Goal: Navigation & Orientation: Find specific page/section

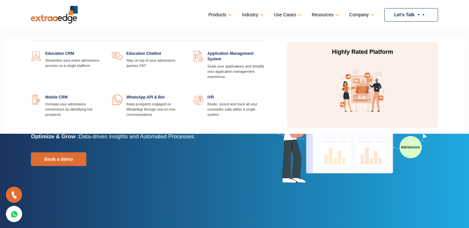
click at [102, 51] on link at bounding box center [102, 51] width 0 height 0
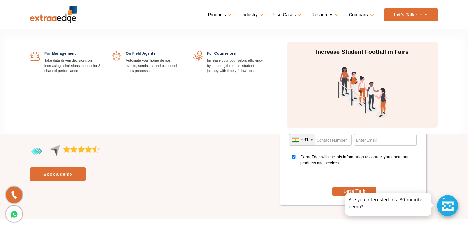
click at [264, 51] on link at bounding box center [264, 51] width 0 height 0
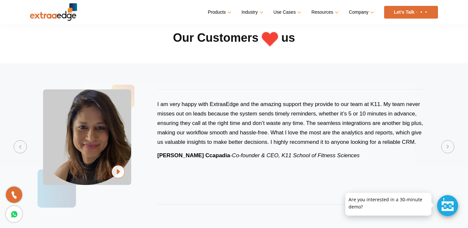
scroll to position [1293, 0]
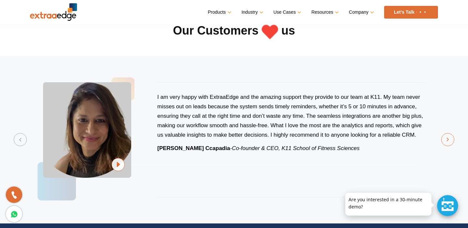
click at [448, 138] on button "Next" at bounding box center [447, 139] width 13 height 13
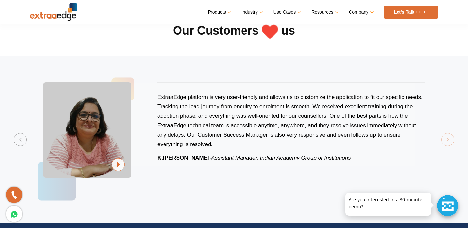
click at [448, 138] on section "Previous ExtraaEdge is an incredibly dynamic and trustworthy platform that trul…" at bounding box center [234, 139] width 468 height 167
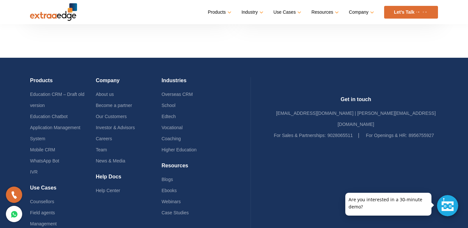
scroll to position [1787, 0]
